Goal: Task Accomplishment & Management: Manage account settings

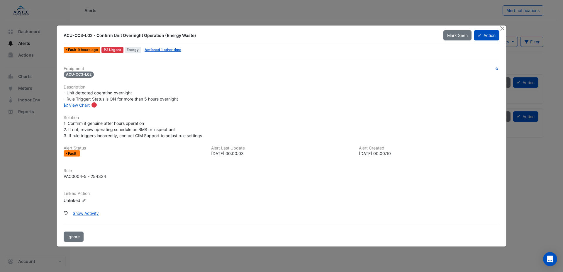
click at [151, 88] on h6 "Description" at bounding box center [282, 87] width 436 height 5
click at [158, 49] on link "Actioned 1 other time" at bounding box center [163, 50] width 37 height 4
click at [491, 36] on button "Action" at bounding box center [487, 35] width 26 height 10
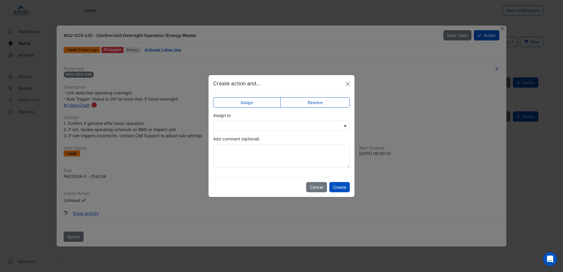
click at [344, 126] on span at bounding box center [345, 126] width 7 height 6
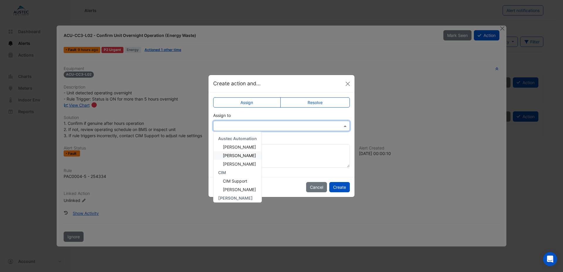
click at [254, 156] on div "Jonathan Baker" at bounding box center [238, 155] width 48 height 9
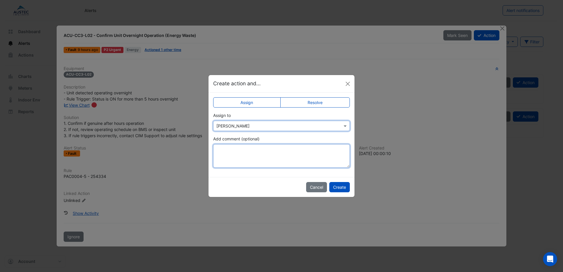
click at [256, 154] on textarea "Add comment (optional)" at bounding box center [281, 155] width 137 height 23
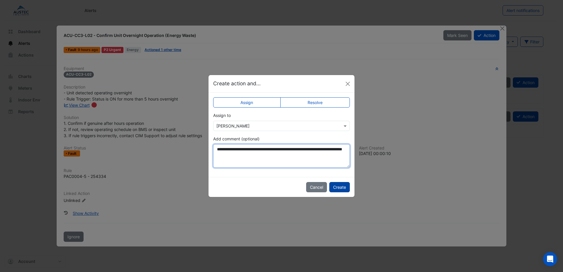
type textarea "**********"
click at [343, 185] on button "Create" at bounding box center [339, 187] width 21 height 10
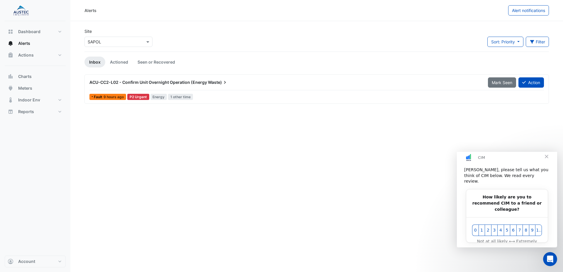
click at [547, 161] on span "Close" at bounding box center [546, 156] width 21 height 21
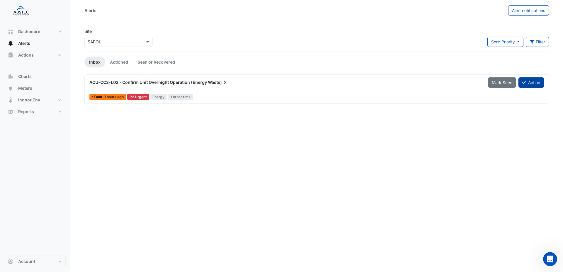
click at [527, 80] on button "Action" at bounding box center [532, 82] width 26 height 10
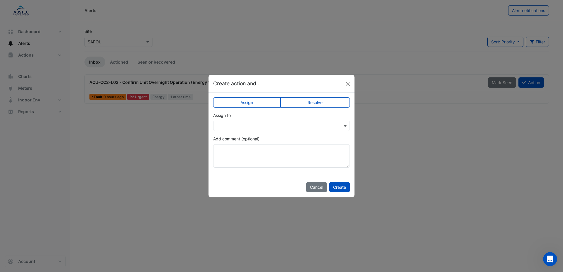
click at [343, 124] on span at bounding box center [345, 126] width 7 height 6
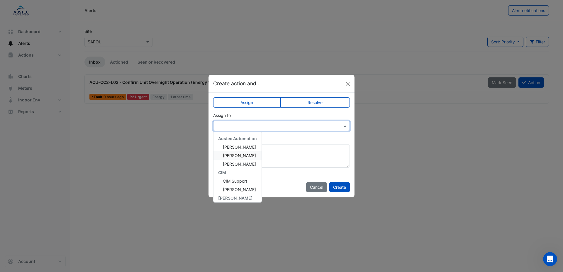
click at [244, 154] on span "Jonathan Baker" at bounding box center [239, 155] width 33 height 5
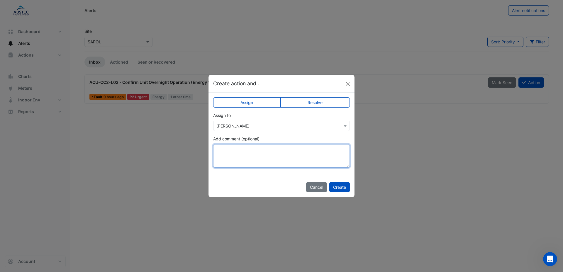
click at [256, 150] on textarea "Add comment (optional)" at bounding box center [281, 155] width 137 height 23
type textarea "**********"
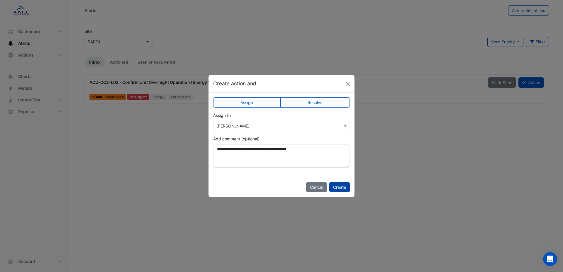
click at [343, 185] on button "Create" at bounding box center [339, 187] width 21 height 10
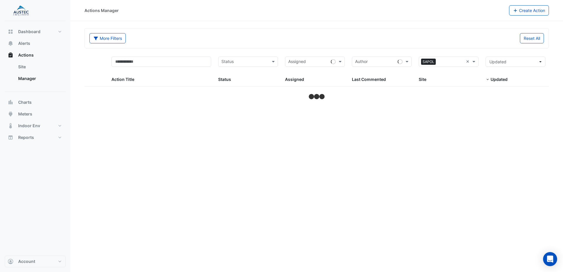
select select "**"
